Goal: Obtain resource: Download file/media

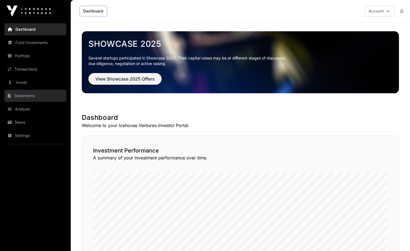
click at [27, 96] on link "Statements" at bounding box center [35, 96] width 62 height 12
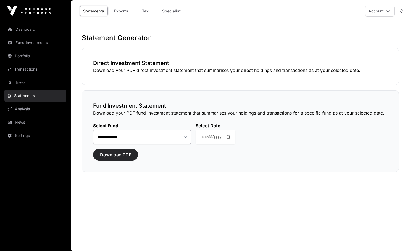
click at [117, 155] on span "Download PDF" at bounding box center [115, 154] width 31 height 7
click at [148, 12] on link "Tax" at bounding box center [145, 11] width 22 height 11
select select
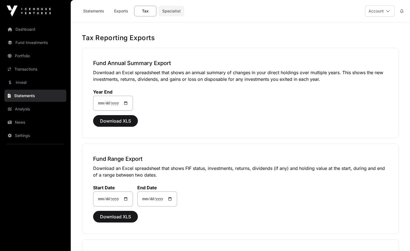
click at [166, 12] on link "Specialist" at bounding box center [172, 11] width 26 height 11
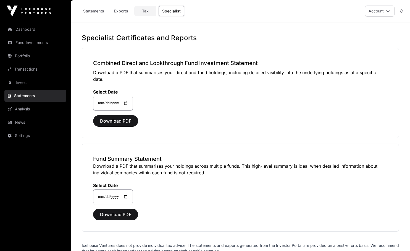
click at [146, 13] on link "Tax" at bounding box center [145, 11] width 22 height 11
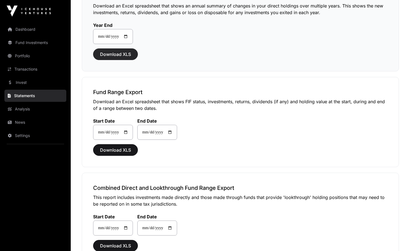
scroll to position [49, 0]
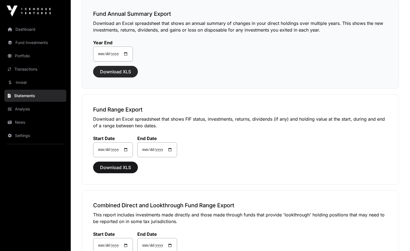
click at [126, 71] on span "Download XLS" at bounding box center [115, 71] width 31 height 7
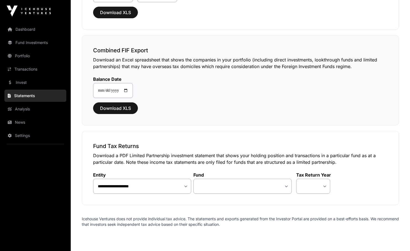
scroll to position [316, 0]
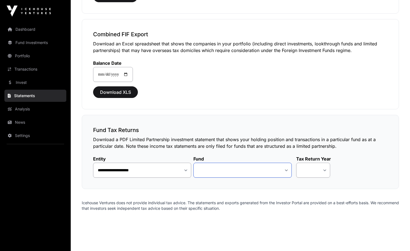
select select "**"
select select "*"
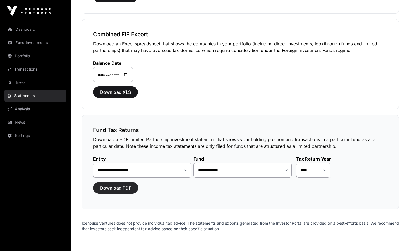
click at [126, 188] on span "Download PDF" at bounding box center [115, 187] width 31 height 7
click at [220, 63] on div "**********" at bounding box center [240, 68] width 295 height 28
click at [248, 60] on div "**********" at bounding box center [240, 68] width 295 height 28
click at [120, 93] on span "Download XLS" at bounding box center [115, 92] width 31 height 7
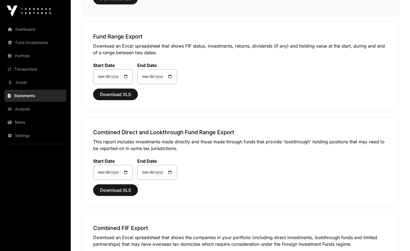
scroll to position [125, 0]
